Goal: Transaction & Acquisition: Download file/media

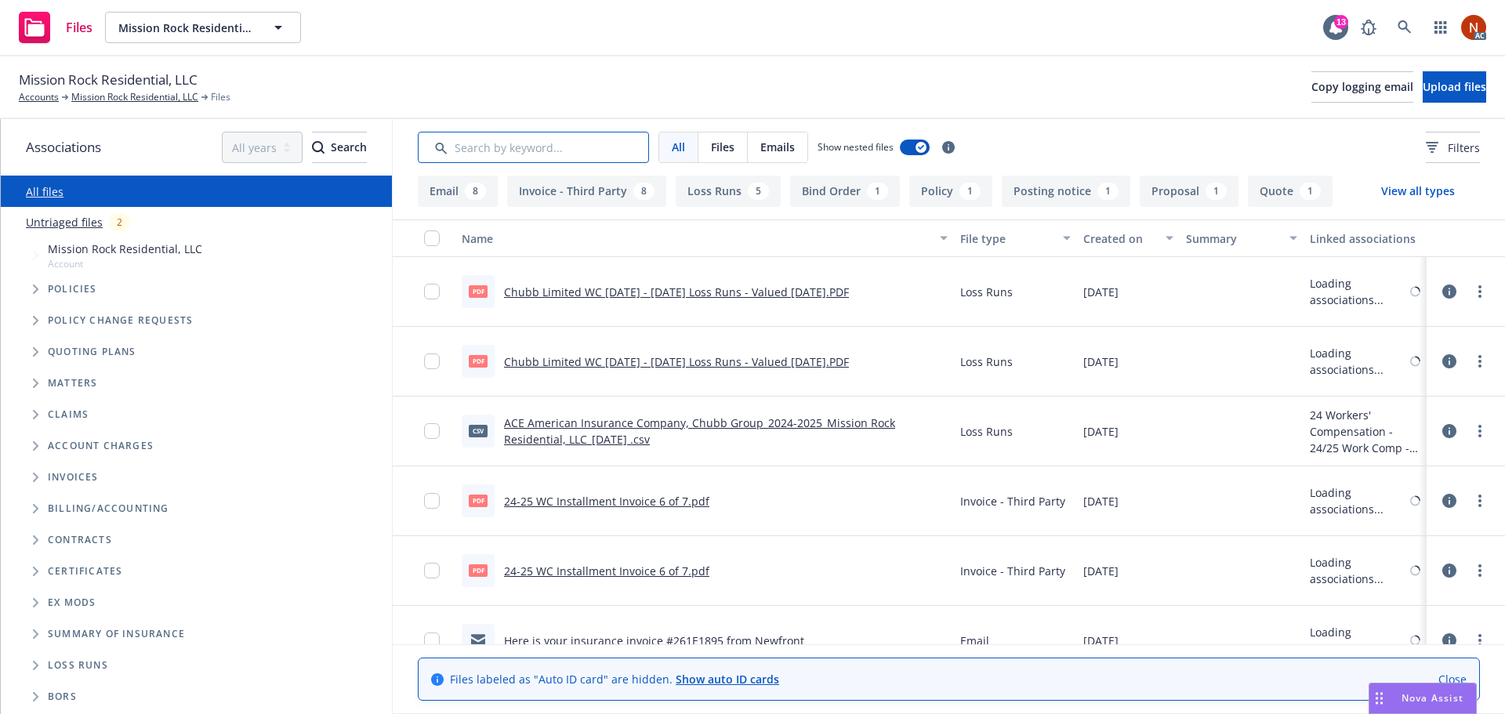
click at [520, 139] on input "Search by keyword..." at bounding box center [533, 147] width 231 height 31
type input "s"
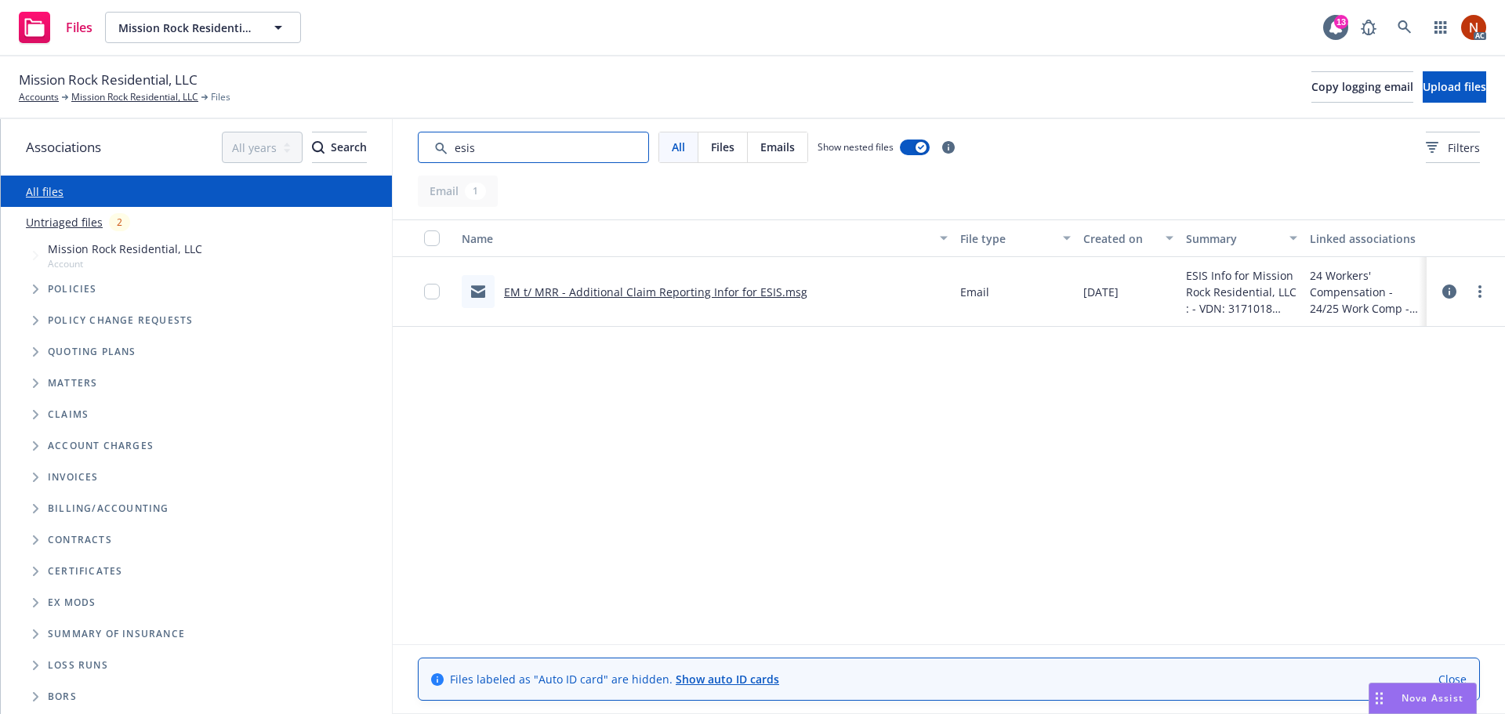
type input "esis"
click at [738, 290] on link "EM t/ MRR - Additional Claim Reporting Infor for ESIS.msg" at bounding box center [655, 292] width 303 height 15
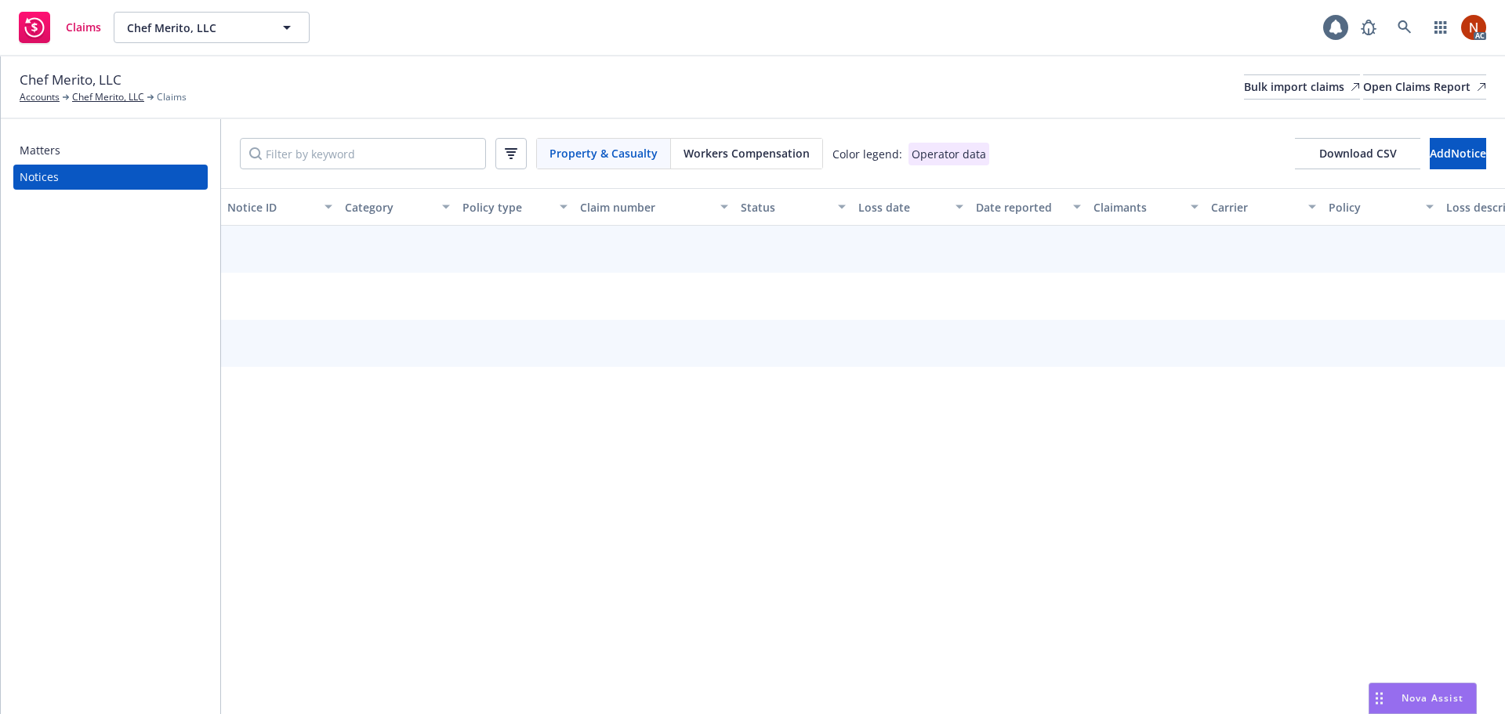
click at [735, 155] on span "Workers Compensation" at bounding box center [747, 153] width 126 height 16
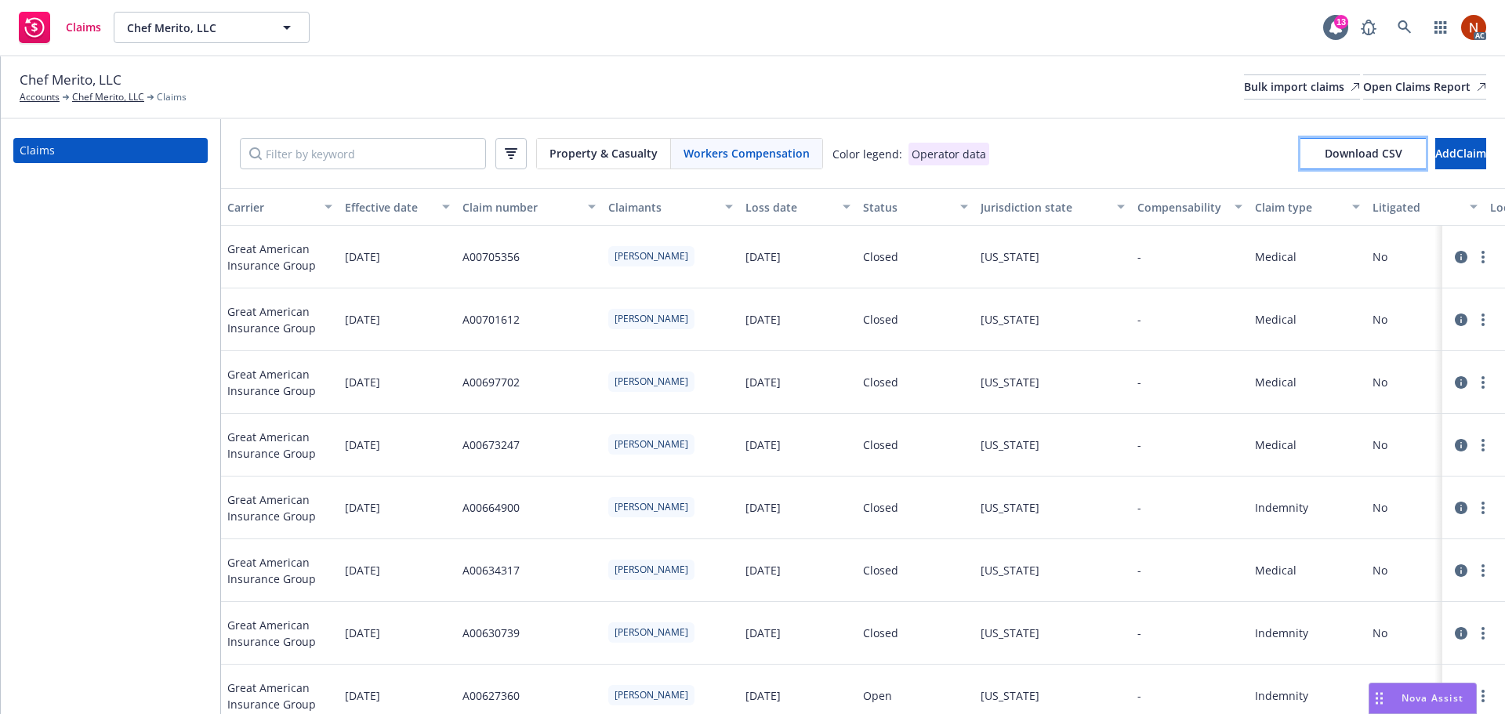
click at [1325, 158] on span "Download CSV" at bounding box center [1364, 153] width 78 height 15
